Goal: Transaction & Acquisition: Purchase product/service

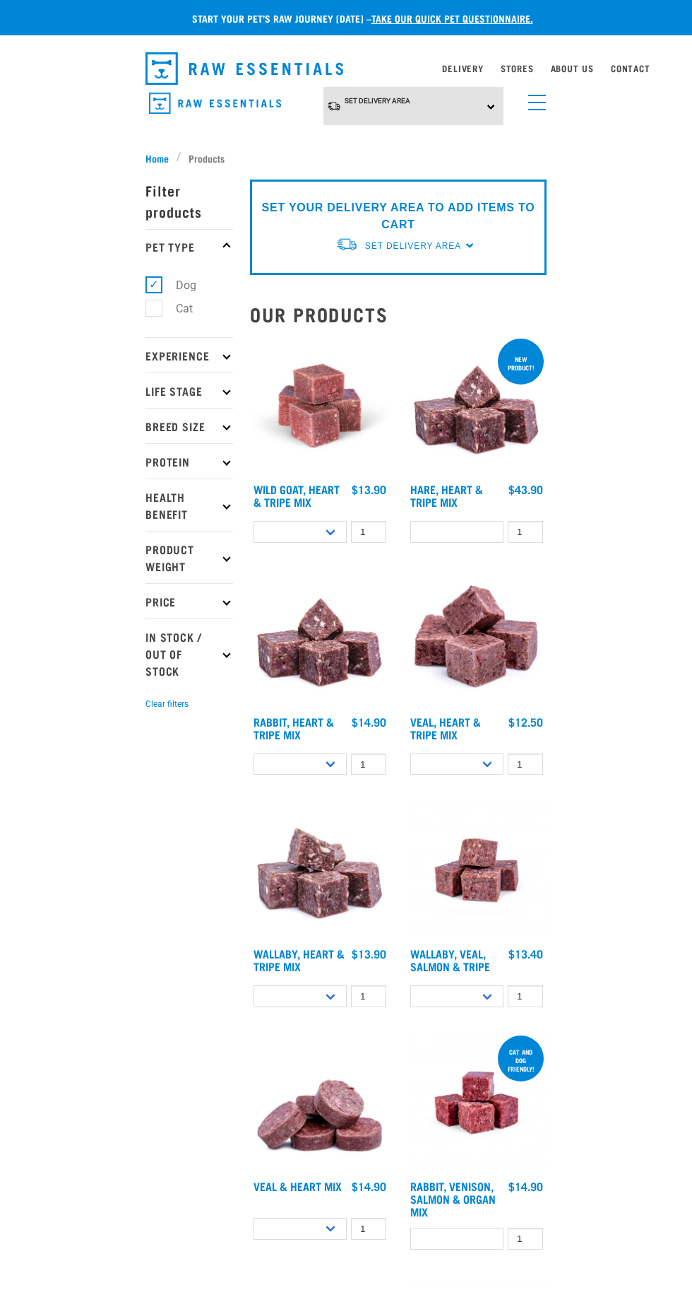
select select
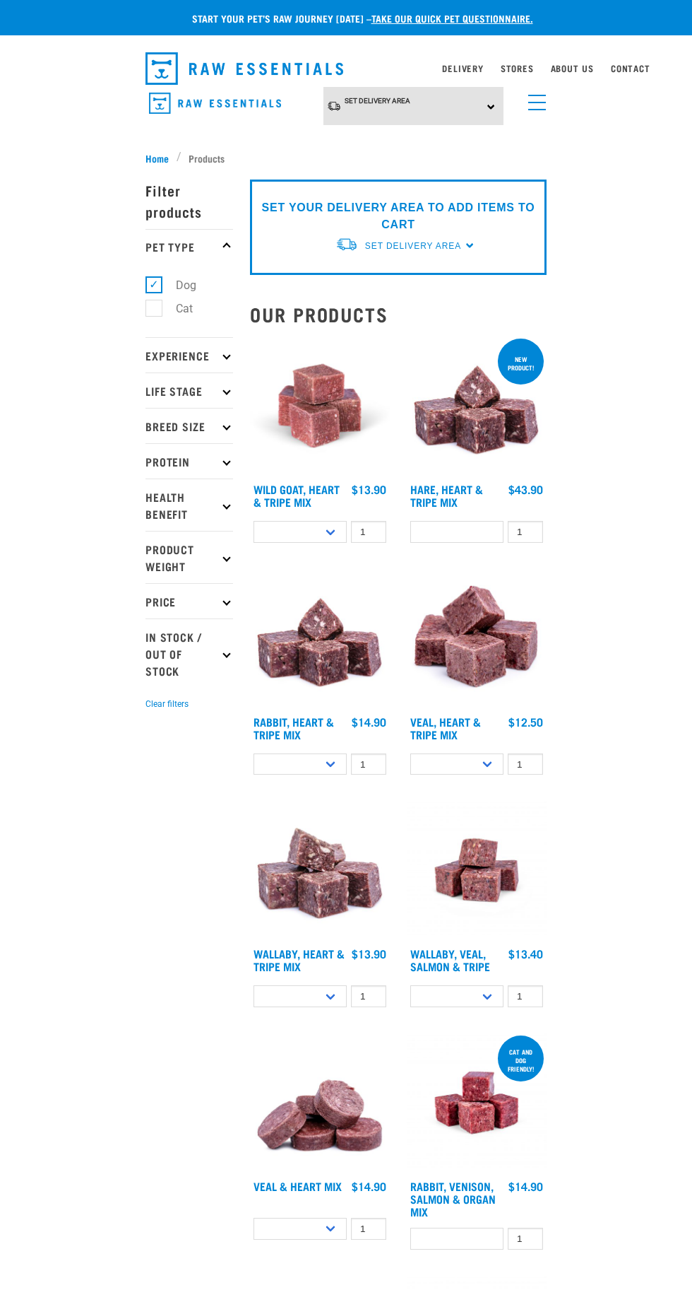
select select
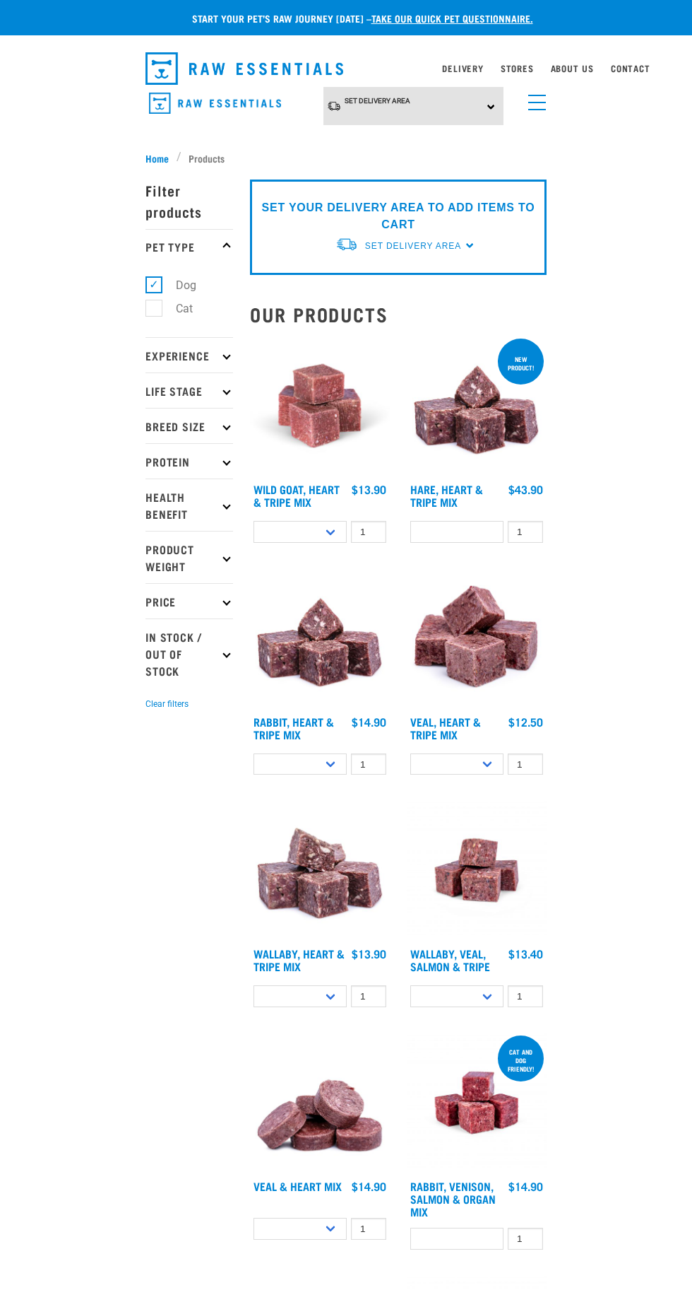
select select
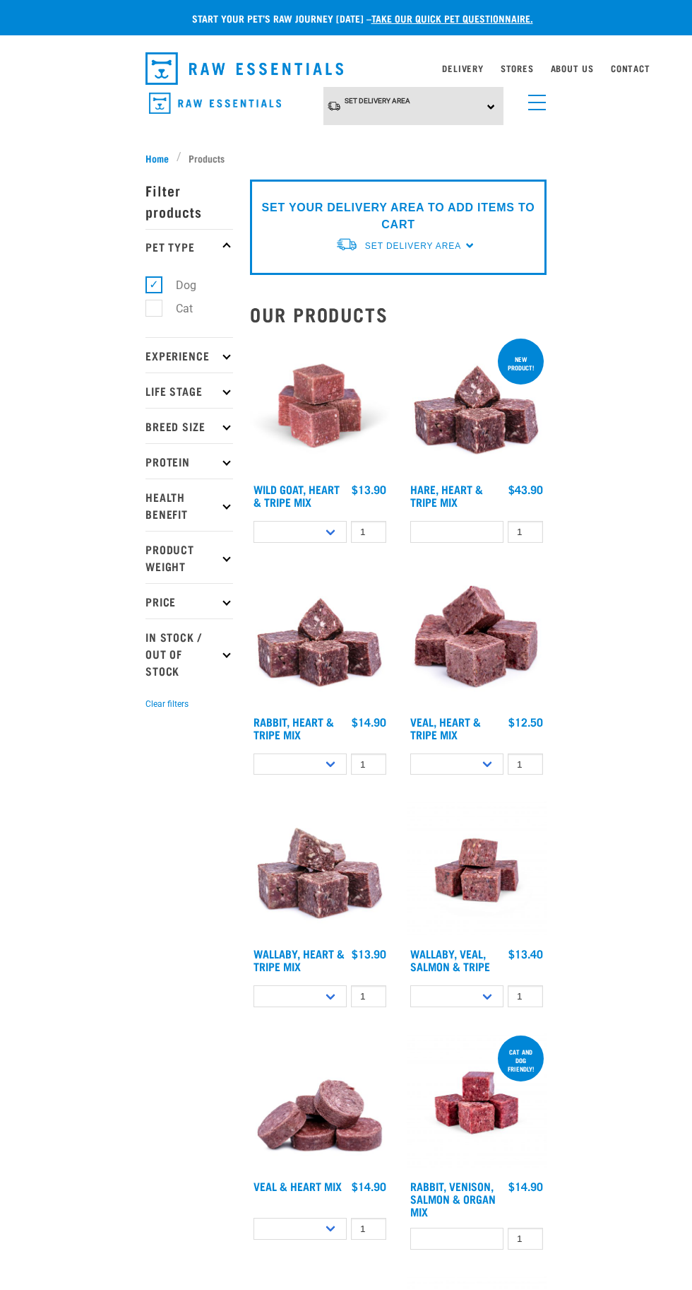
select select
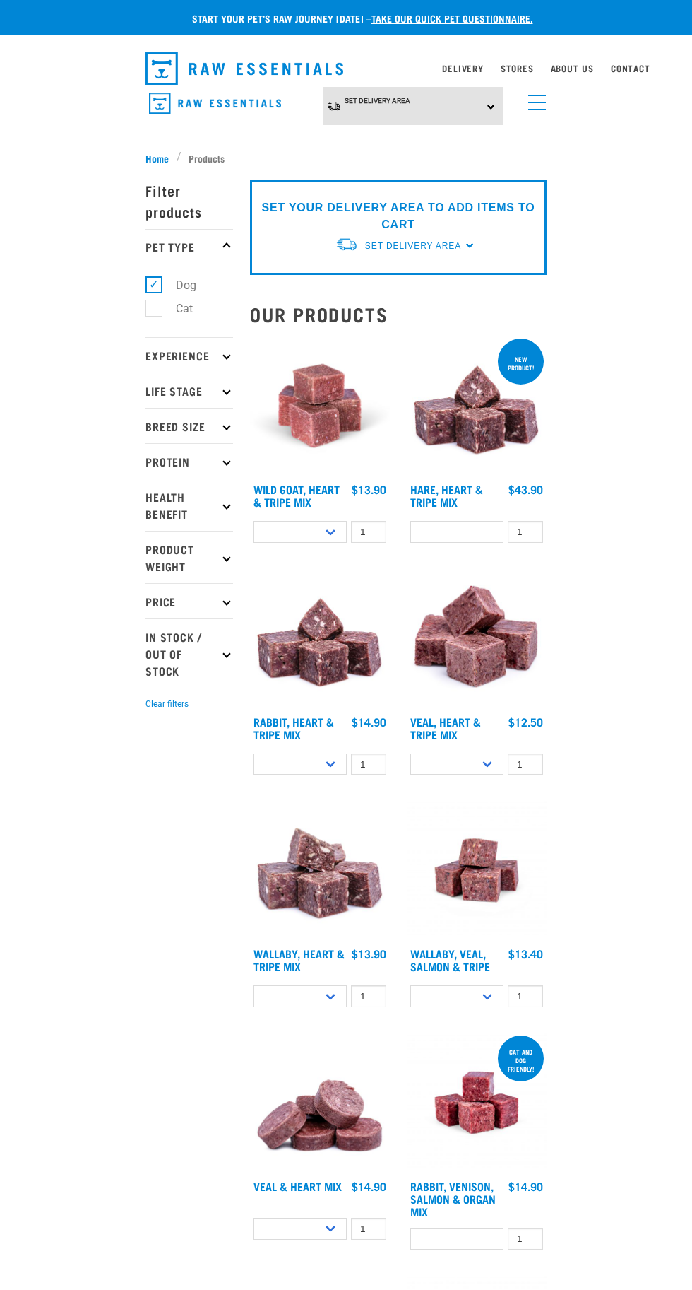
select select
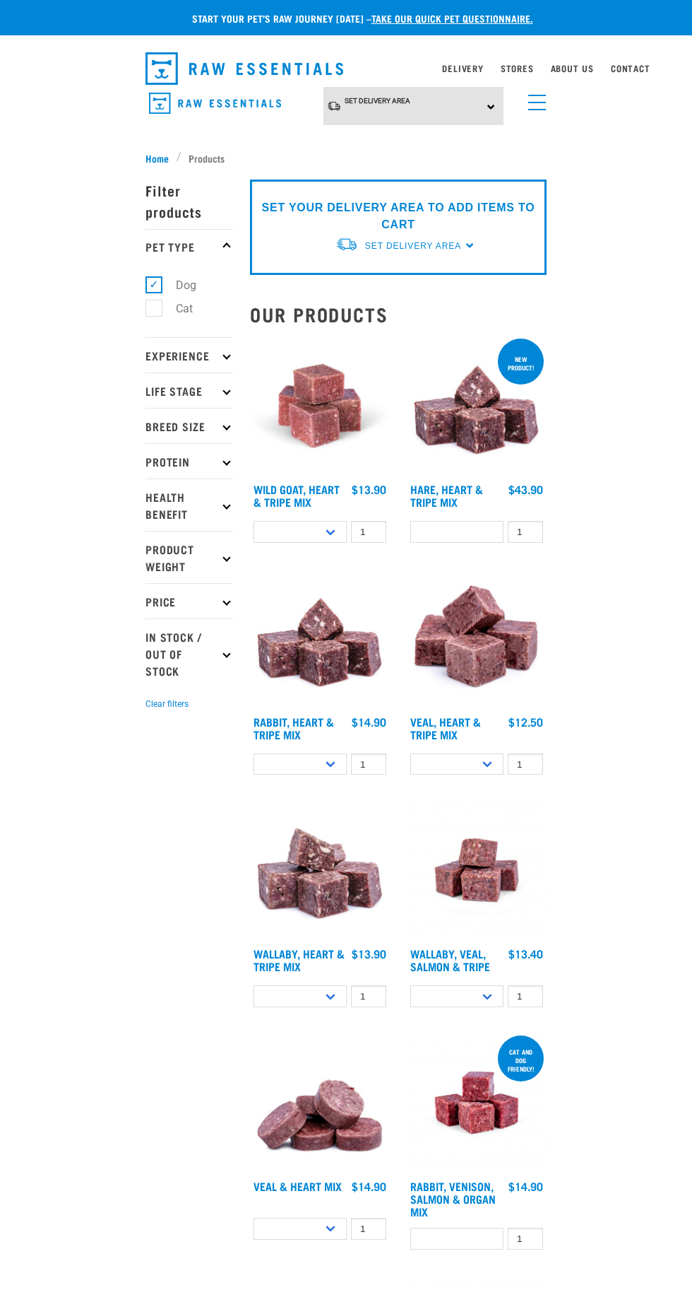
select select
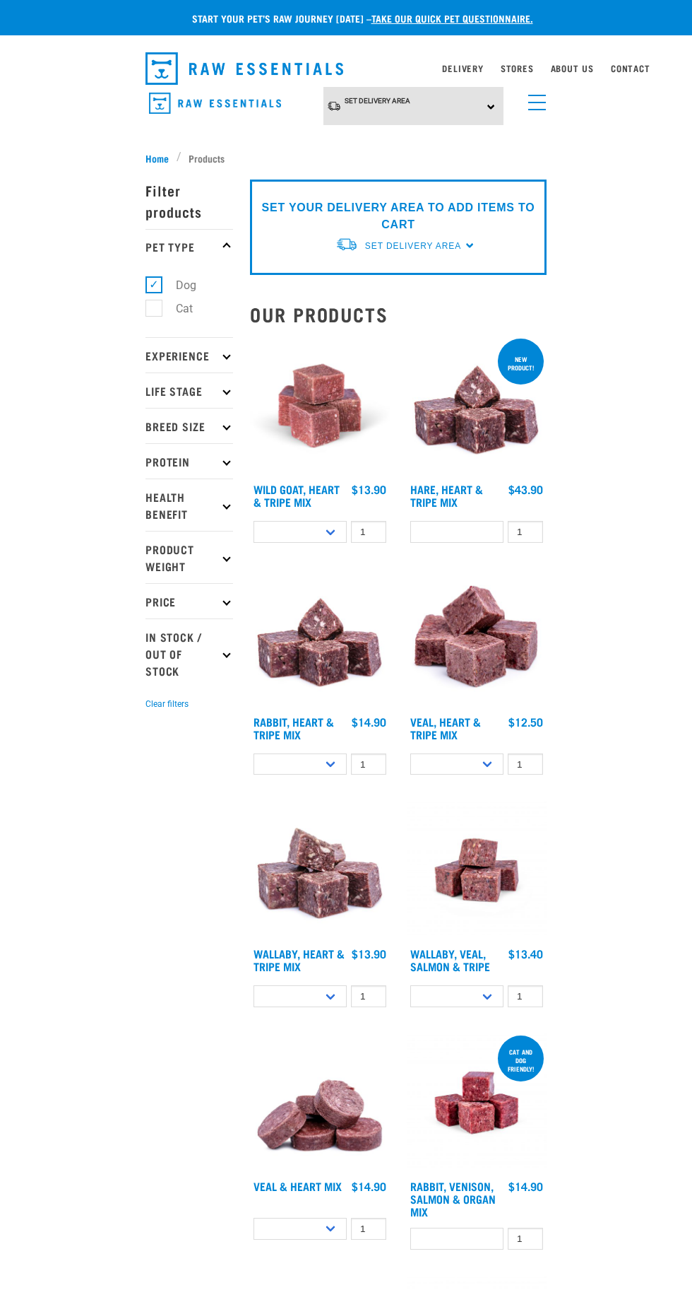
select select
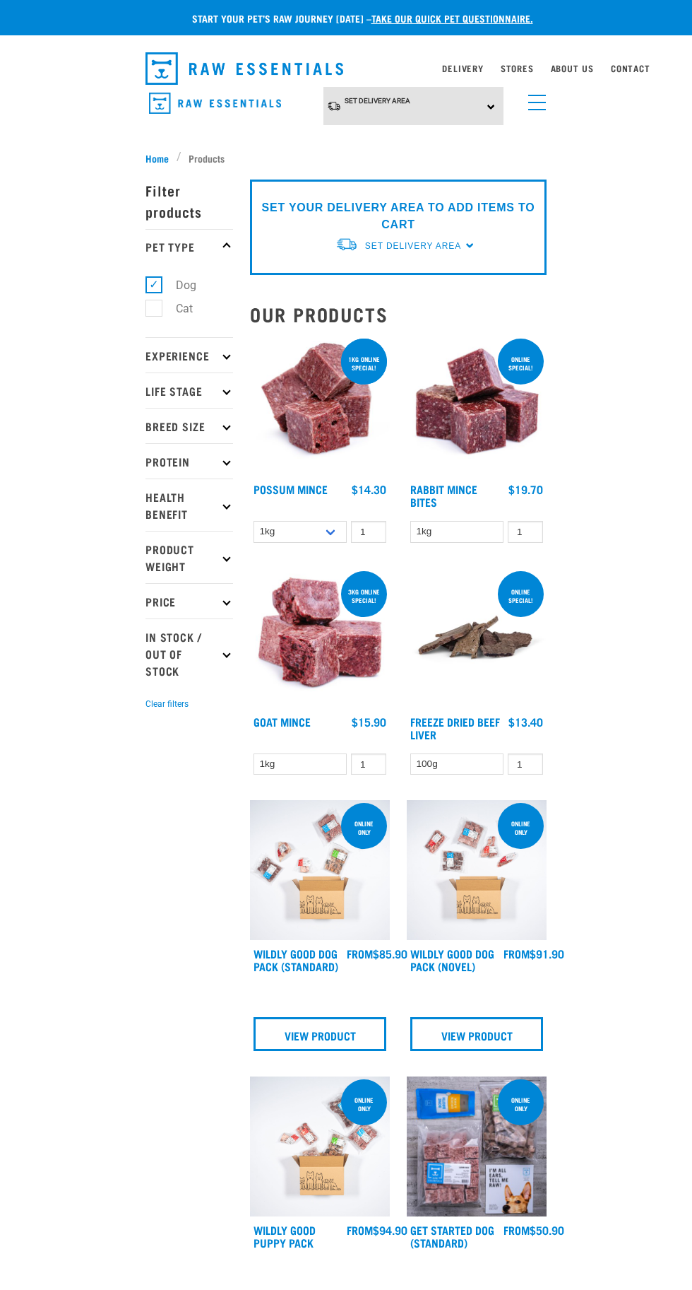
select select "28665"
select select
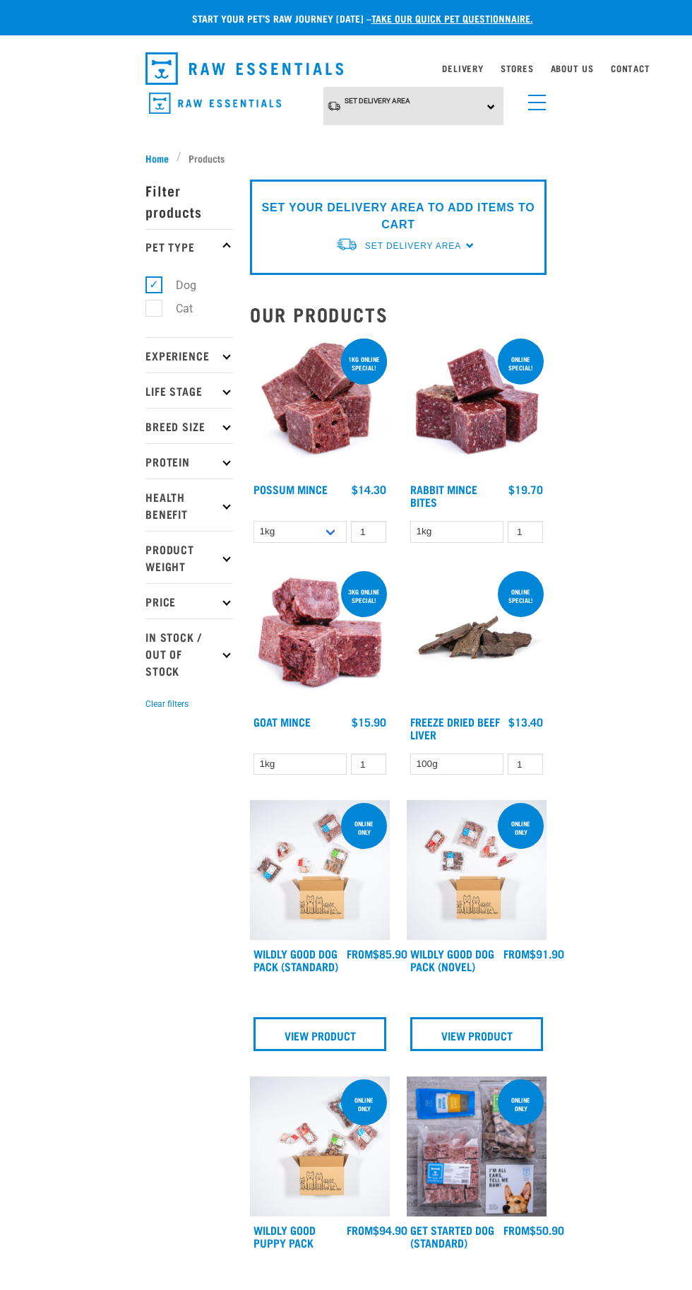
select select
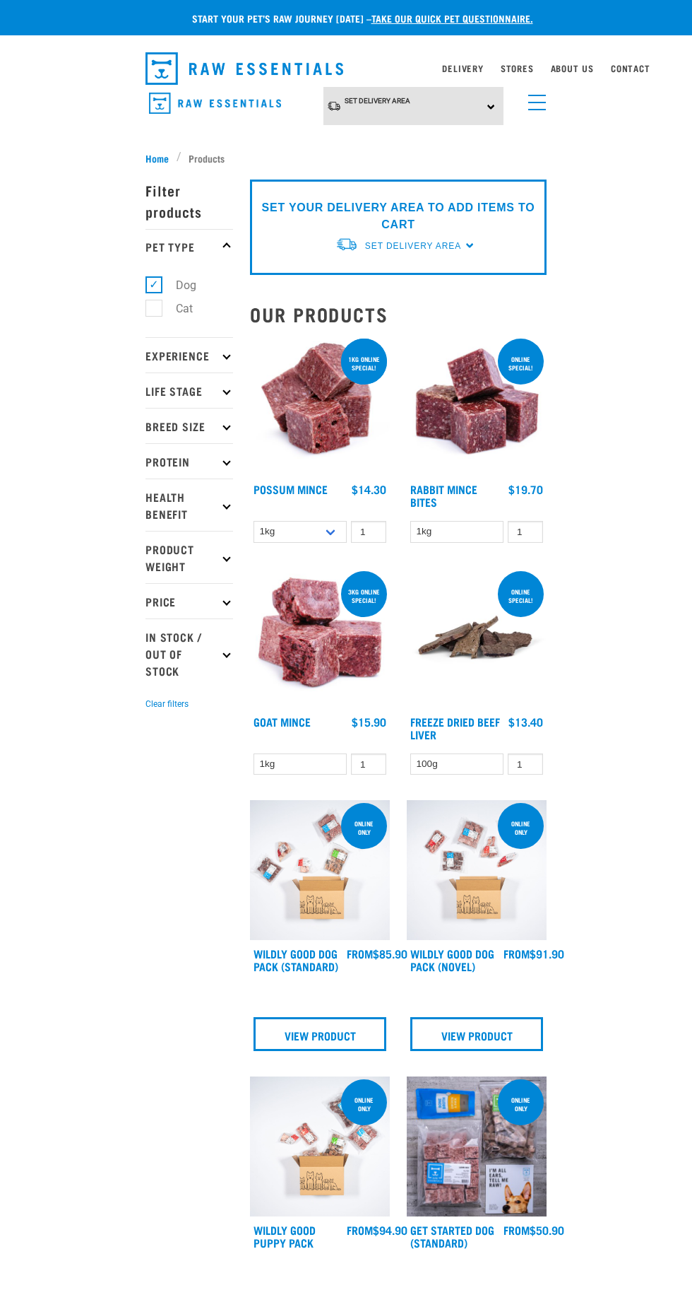
select select
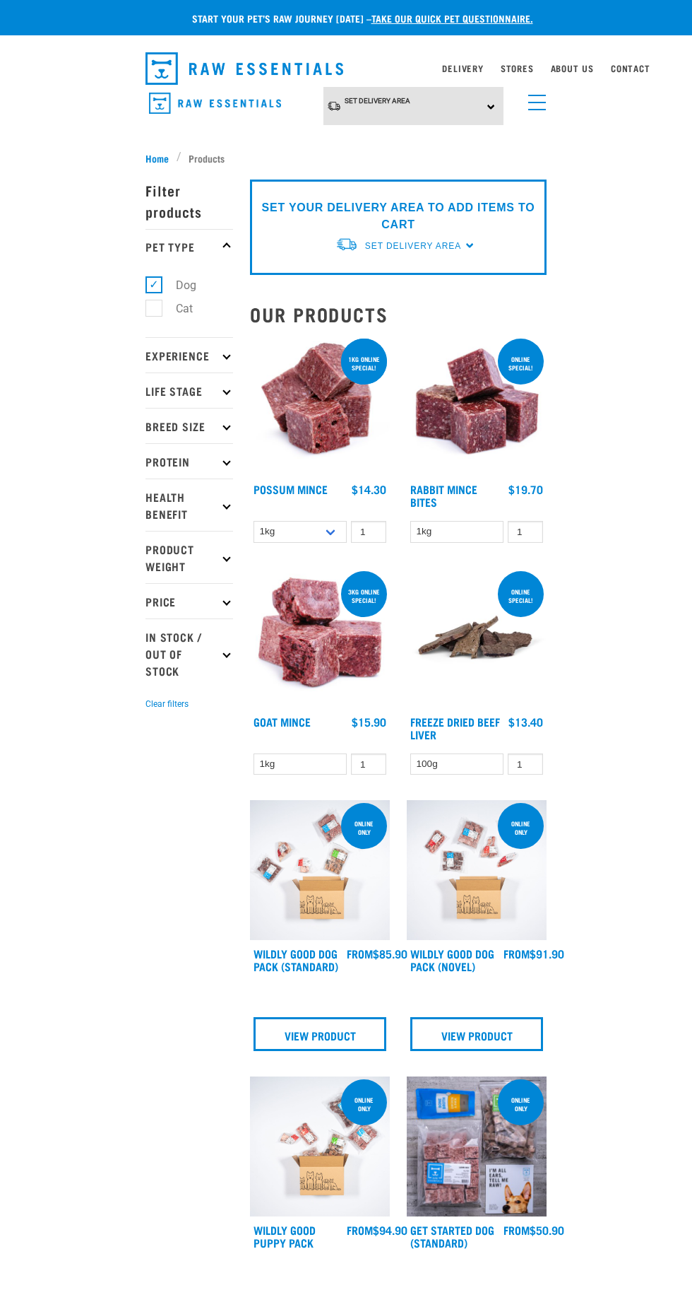
select select
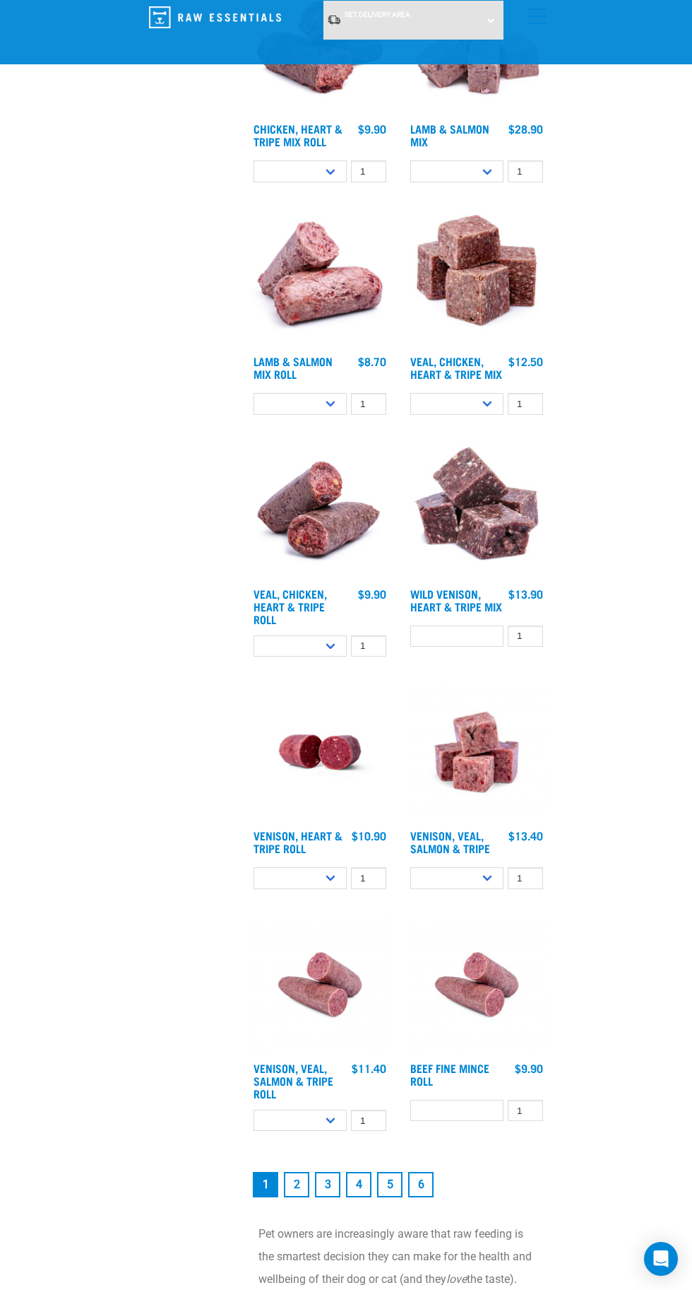
scroll to position [2969, 0]
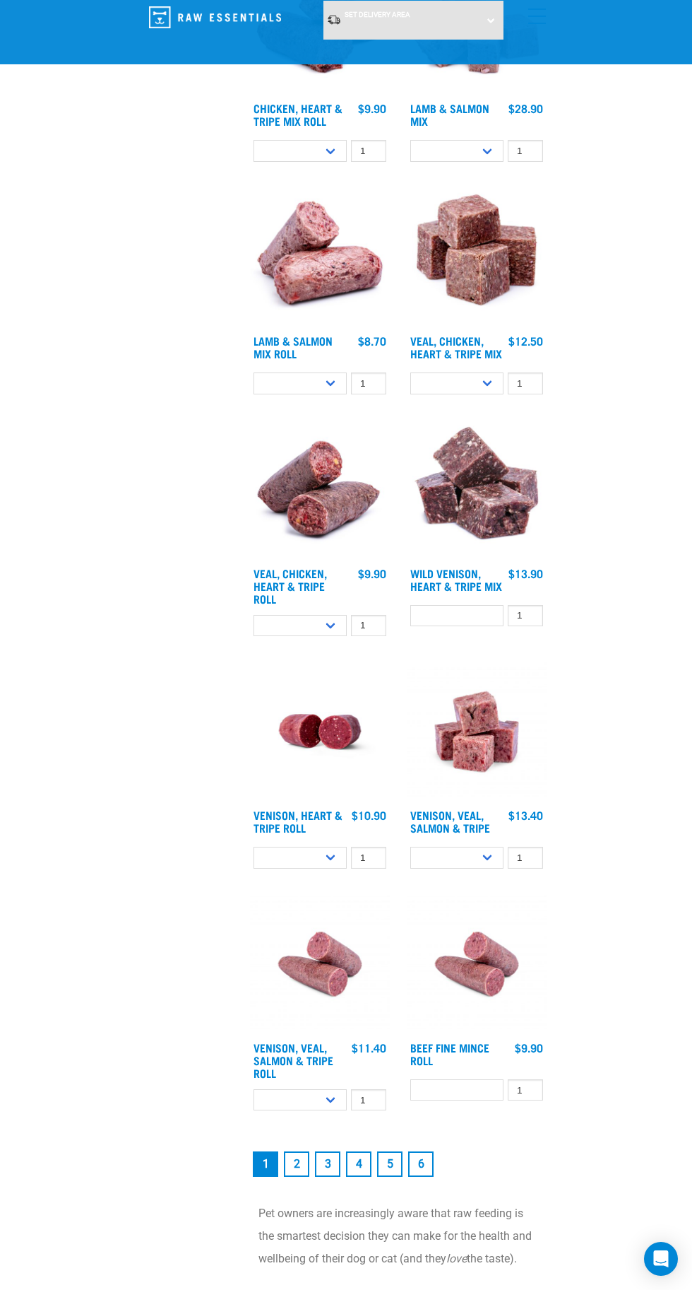
click at [297, 1172] on link "2" at bounding box center [296, 1163] width 25 height 25
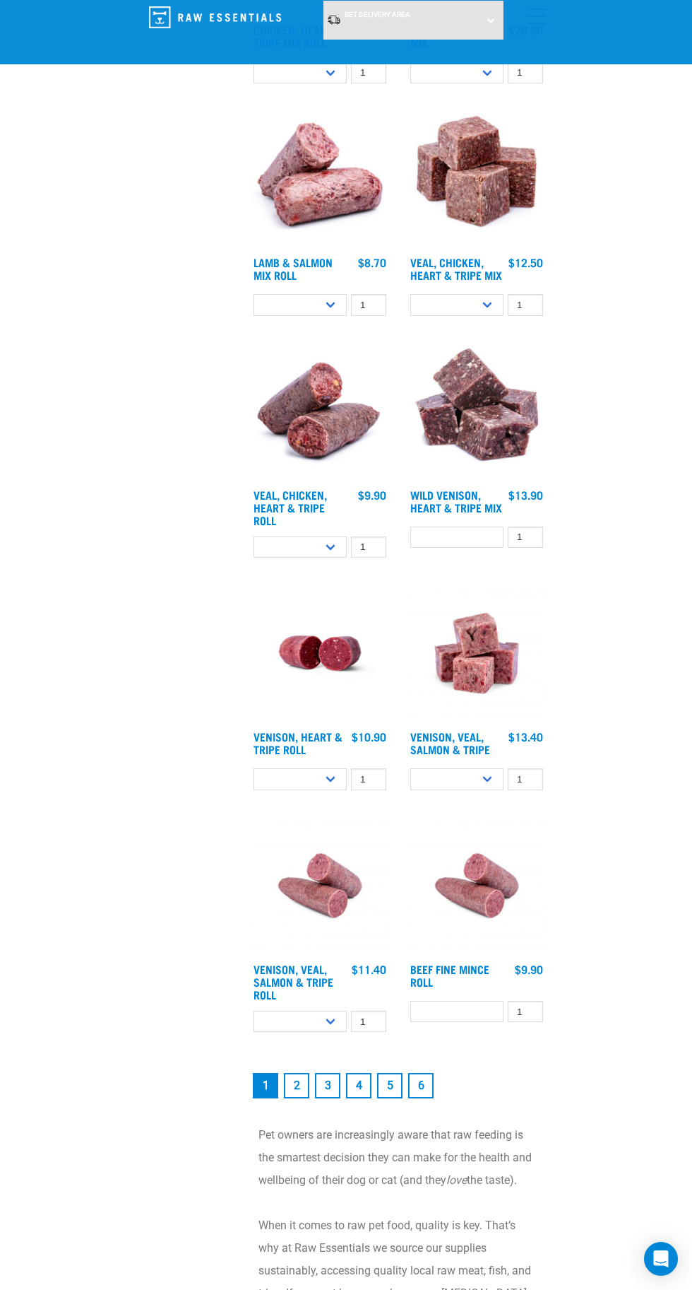
scroll to position [3064, 0]
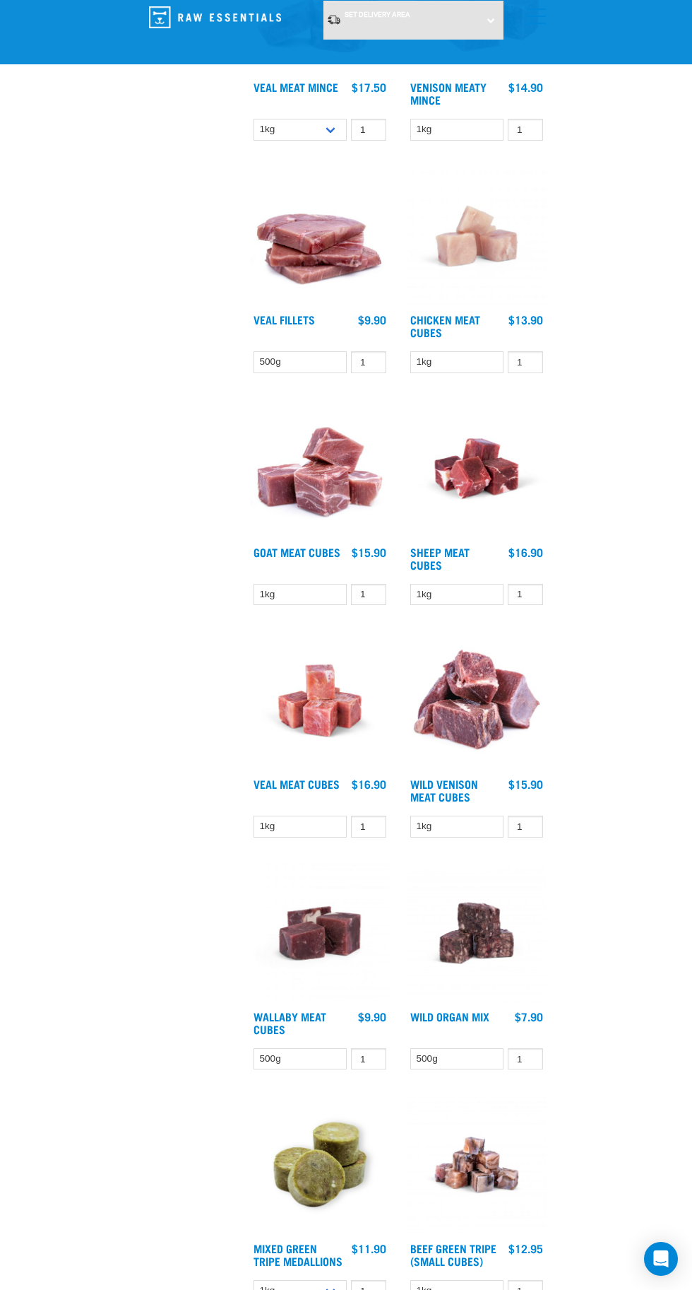
scroll to position [2186, 0]
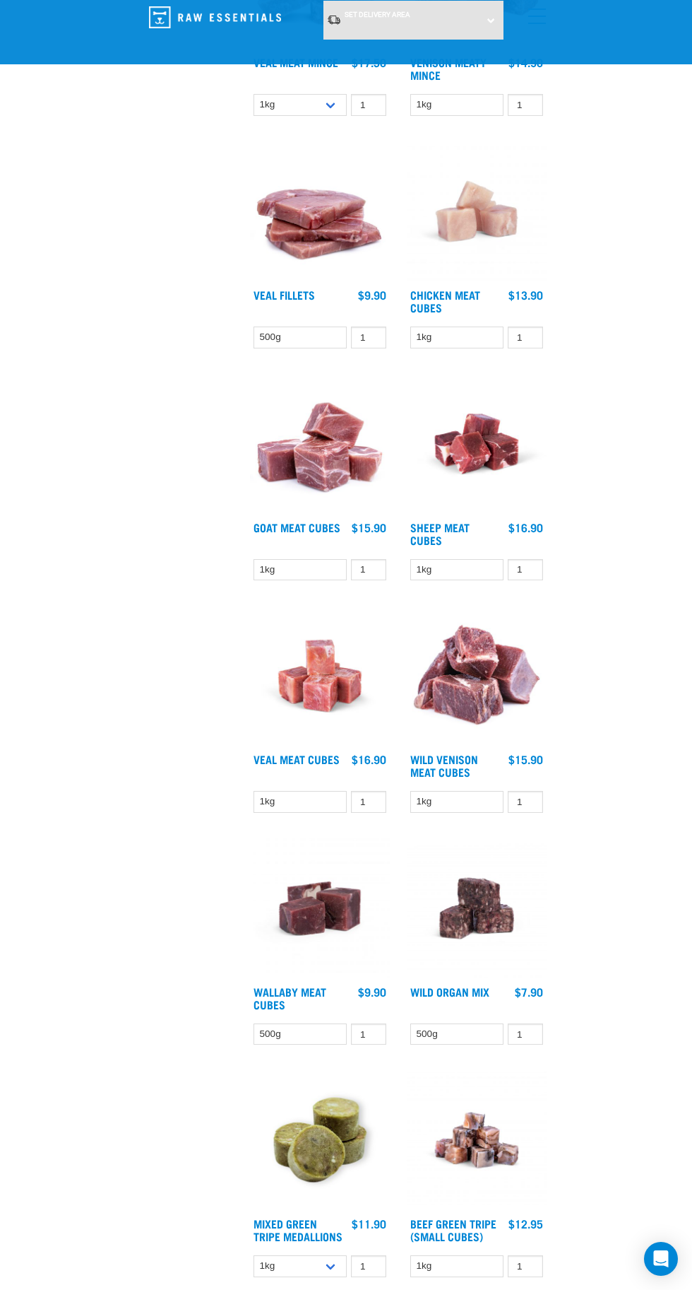
click at [337, 449] on img at bounding box center [320, 444] width 140 height 140
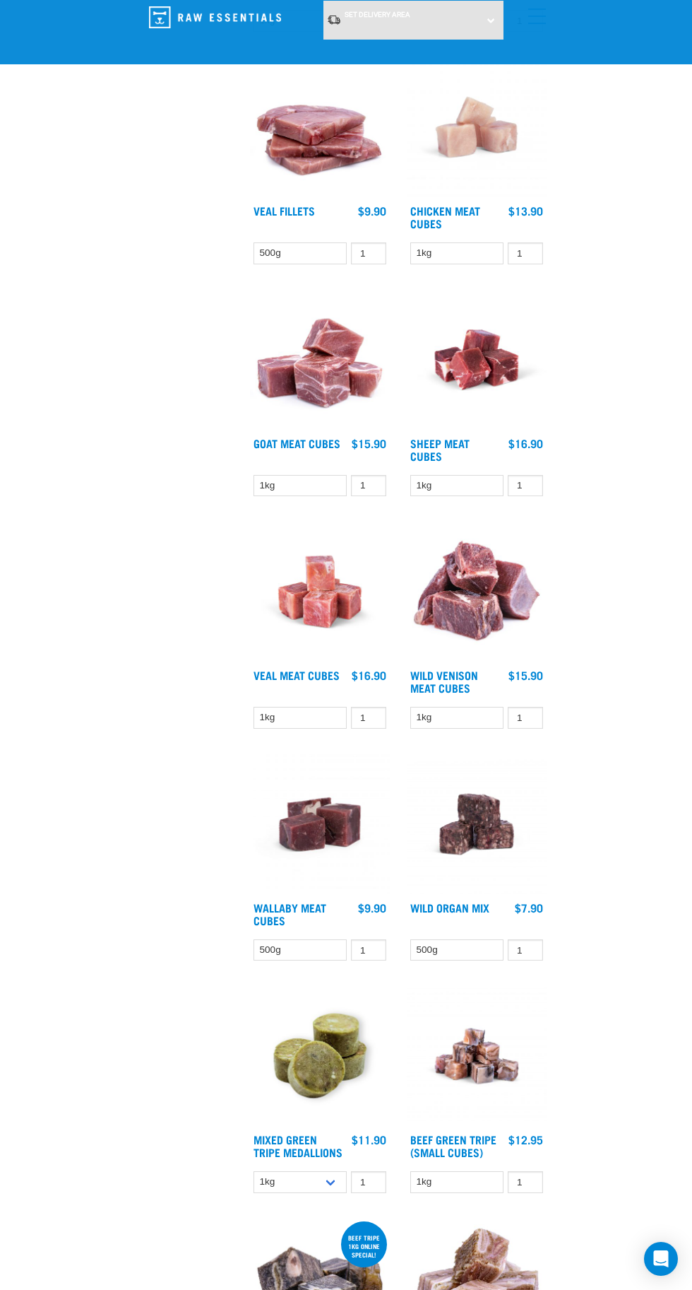
scroll to position [2281, 0]
